Goal: Navigation & Orientation: Find specific page/section

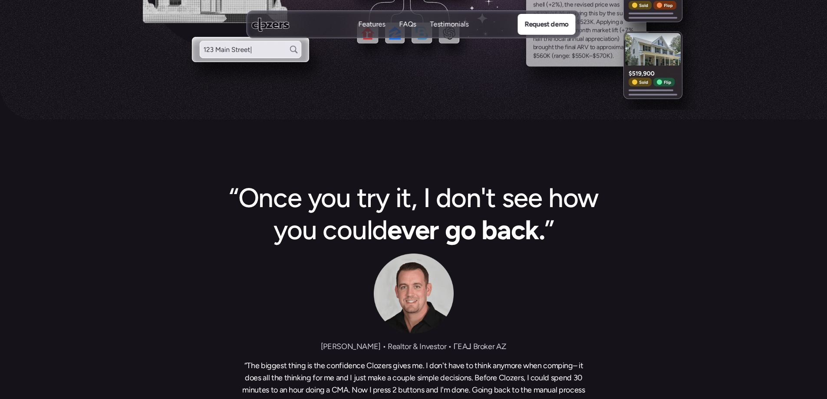
scroll to position [260, 0]
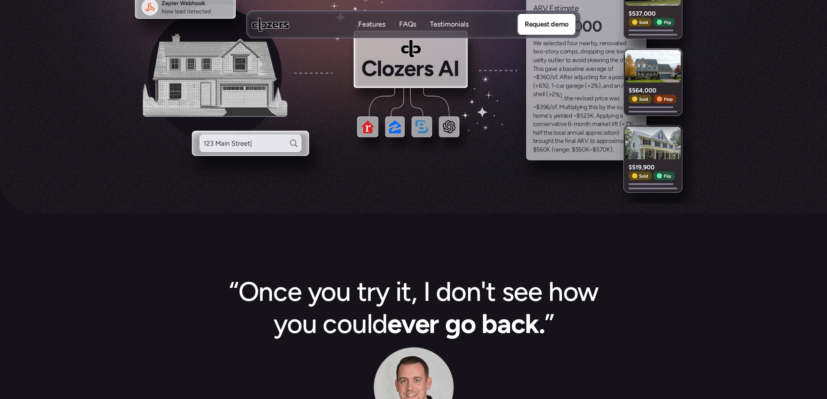
click at [248, 145] on img at bounding box center [250, 143] width 117 height 25
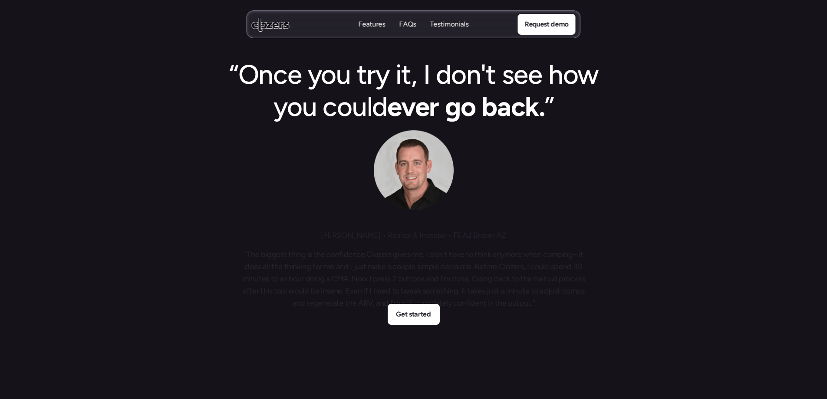
scroll to position [694, 0]
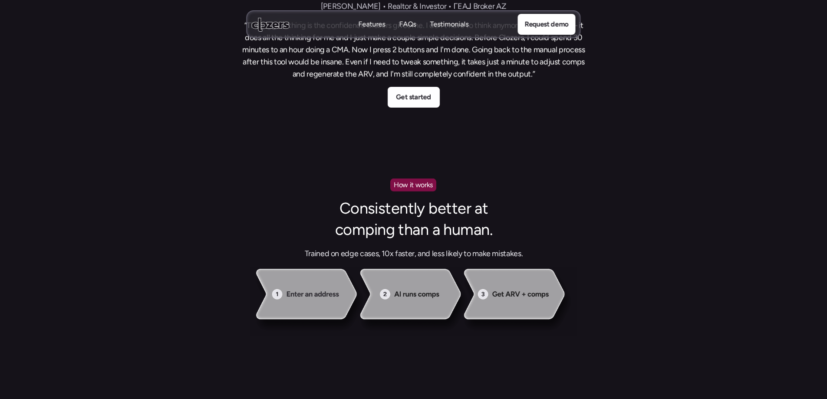
click at [417, 100] on p "Get started" at bounding box center [413, 97] width 35 height 11
